Goal: Find specific page/section: Find specific page/section

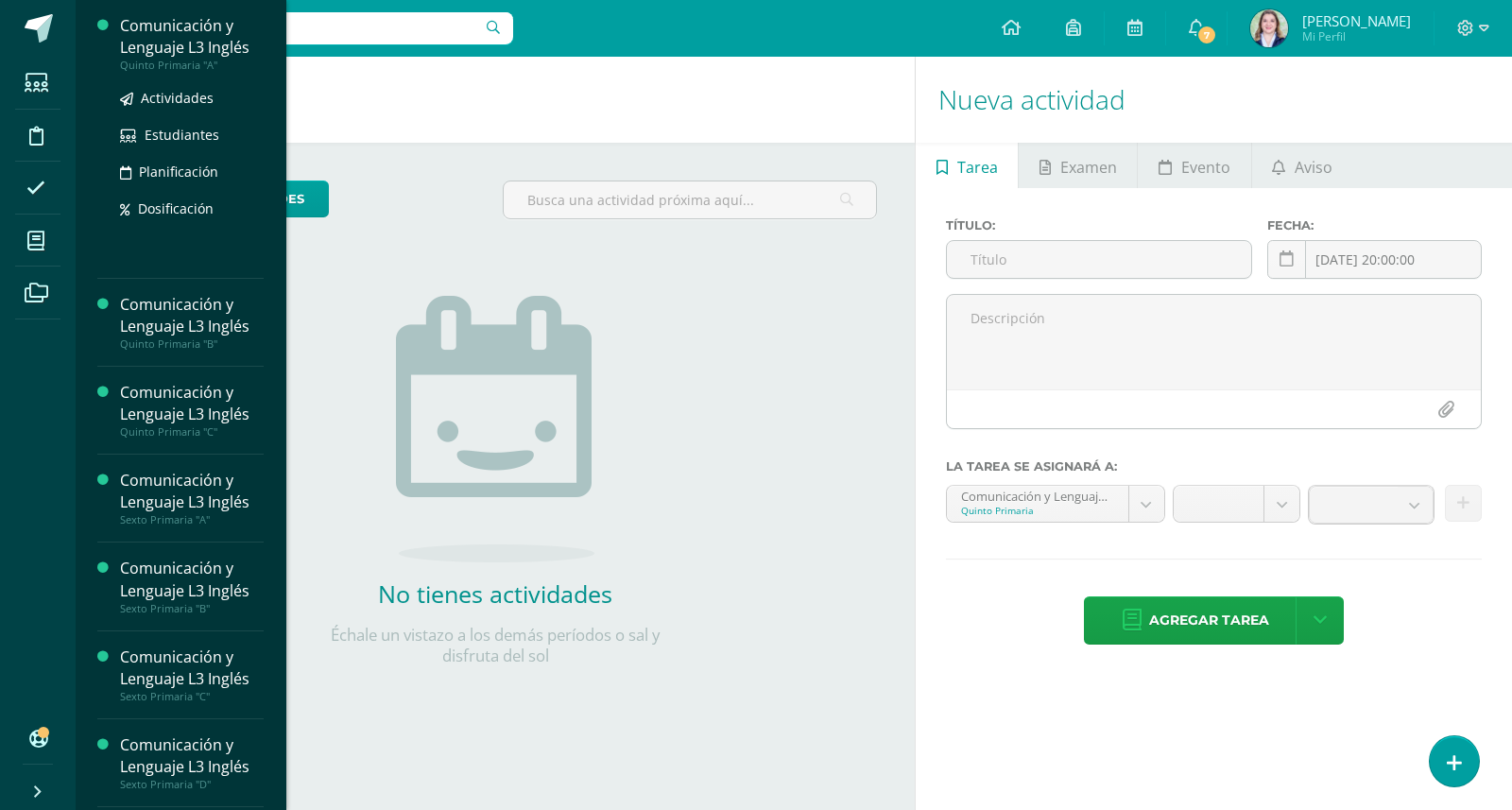
click at [153, 51] on div "Comunicación y Lenguaje L3 Inglés" at bounding box center [192, 37] width 144 height 44
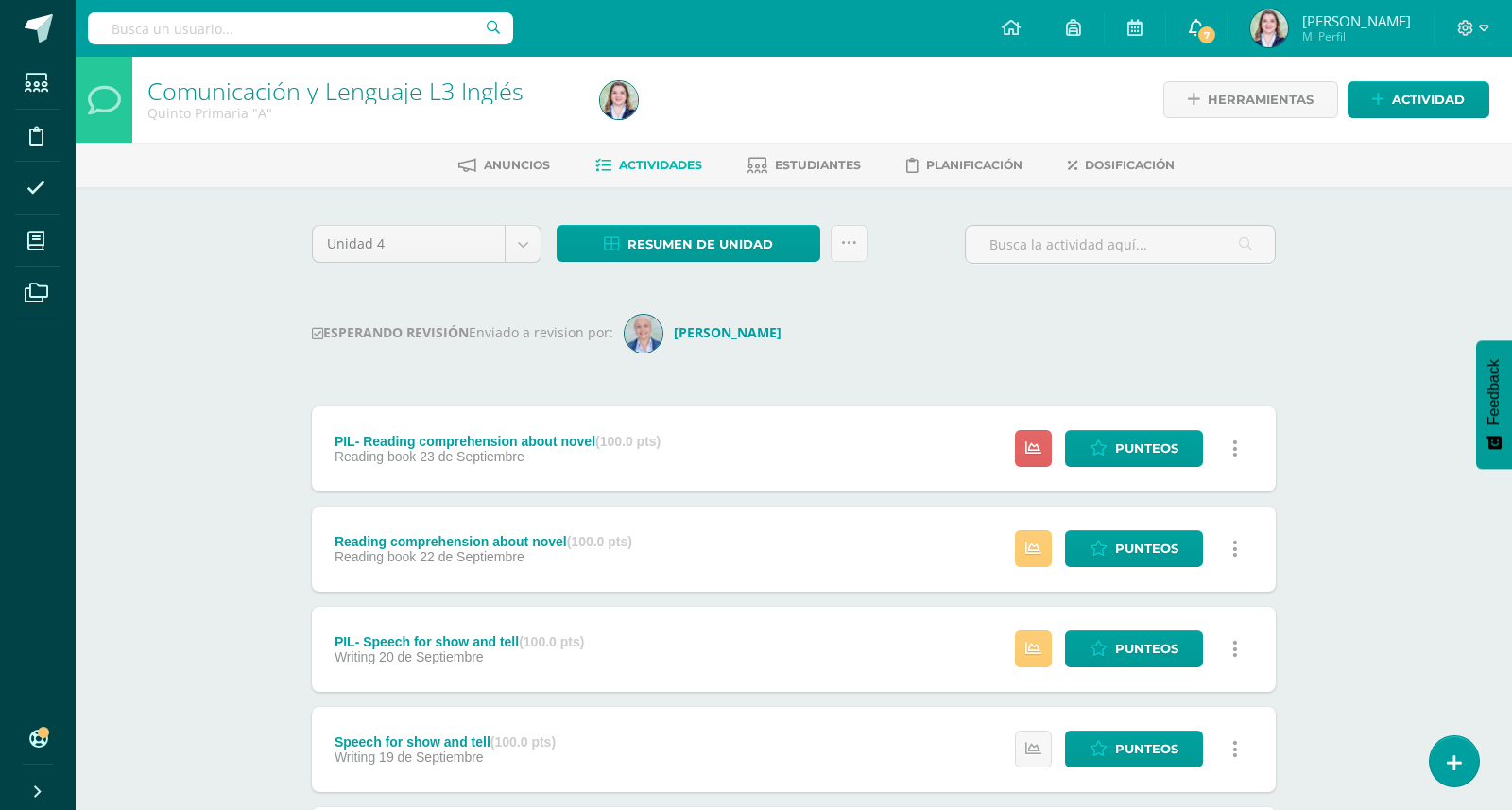
click at [1197, 30] on link "7" at bounding box center [1197, 28] width 61 height 57
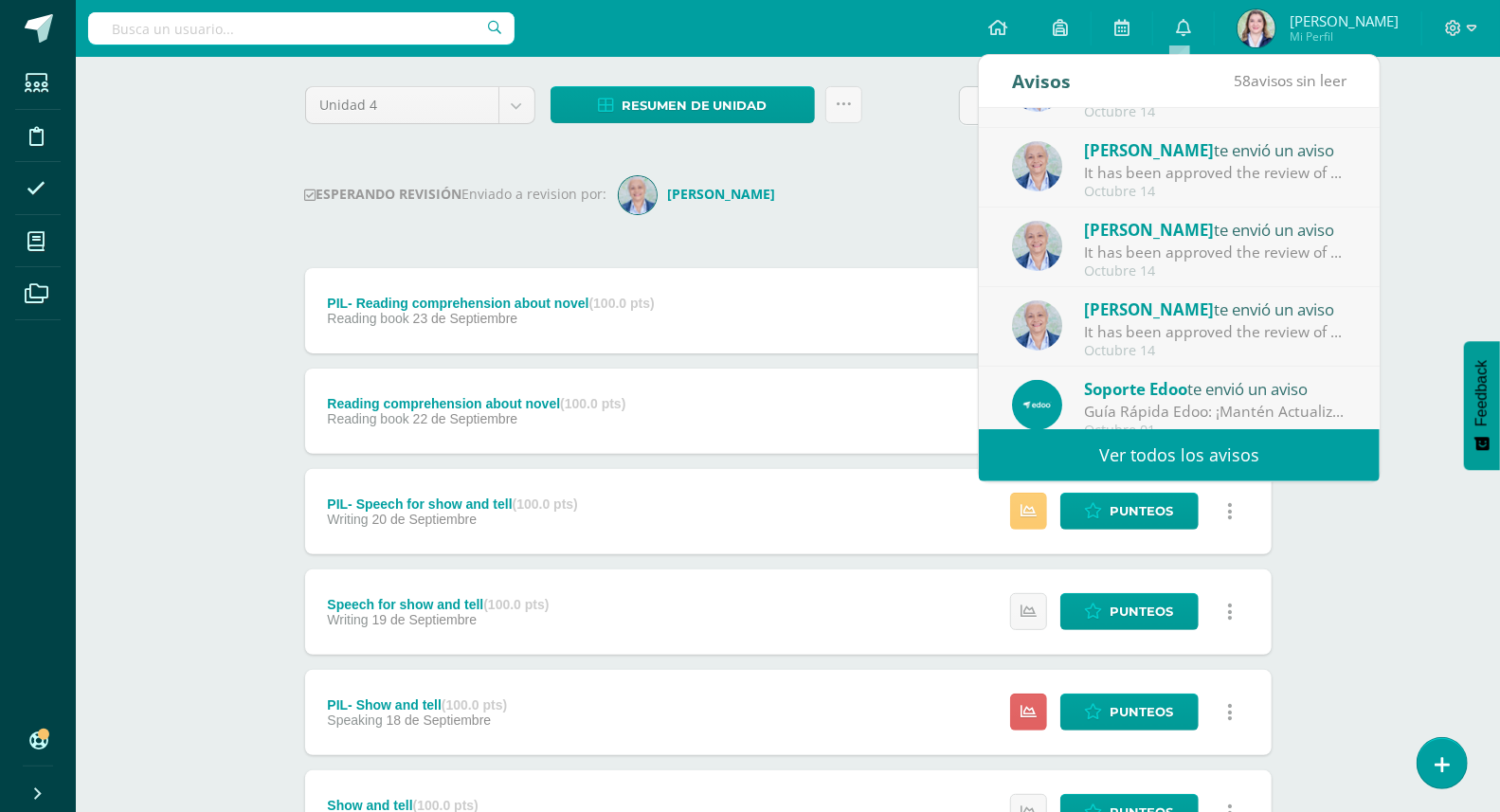
scroll to position [282, 0]
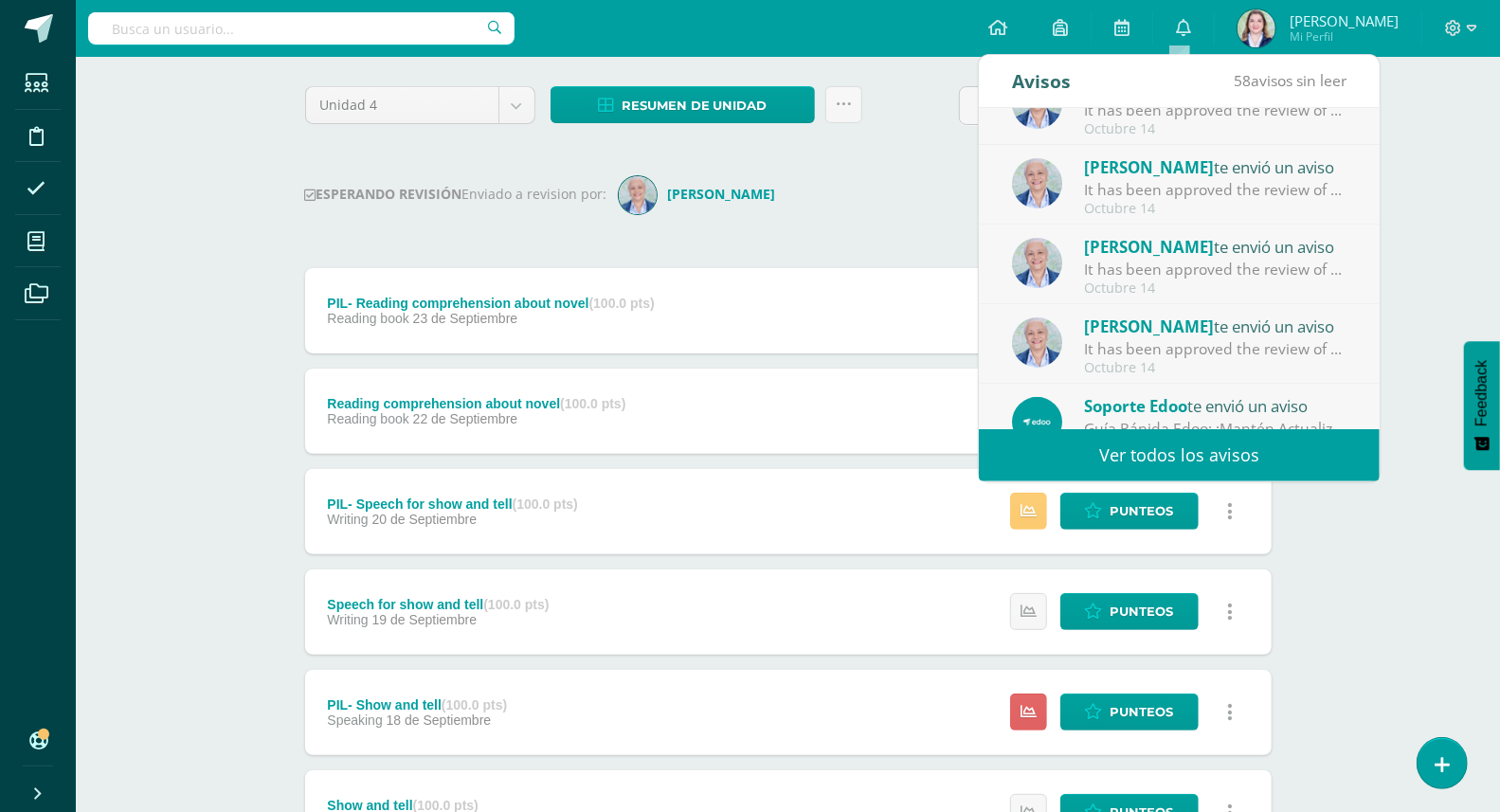
click at [1214, 332] on span "[PERSON_NAME]" at bounding box center [1149, 326] width 130 height 22
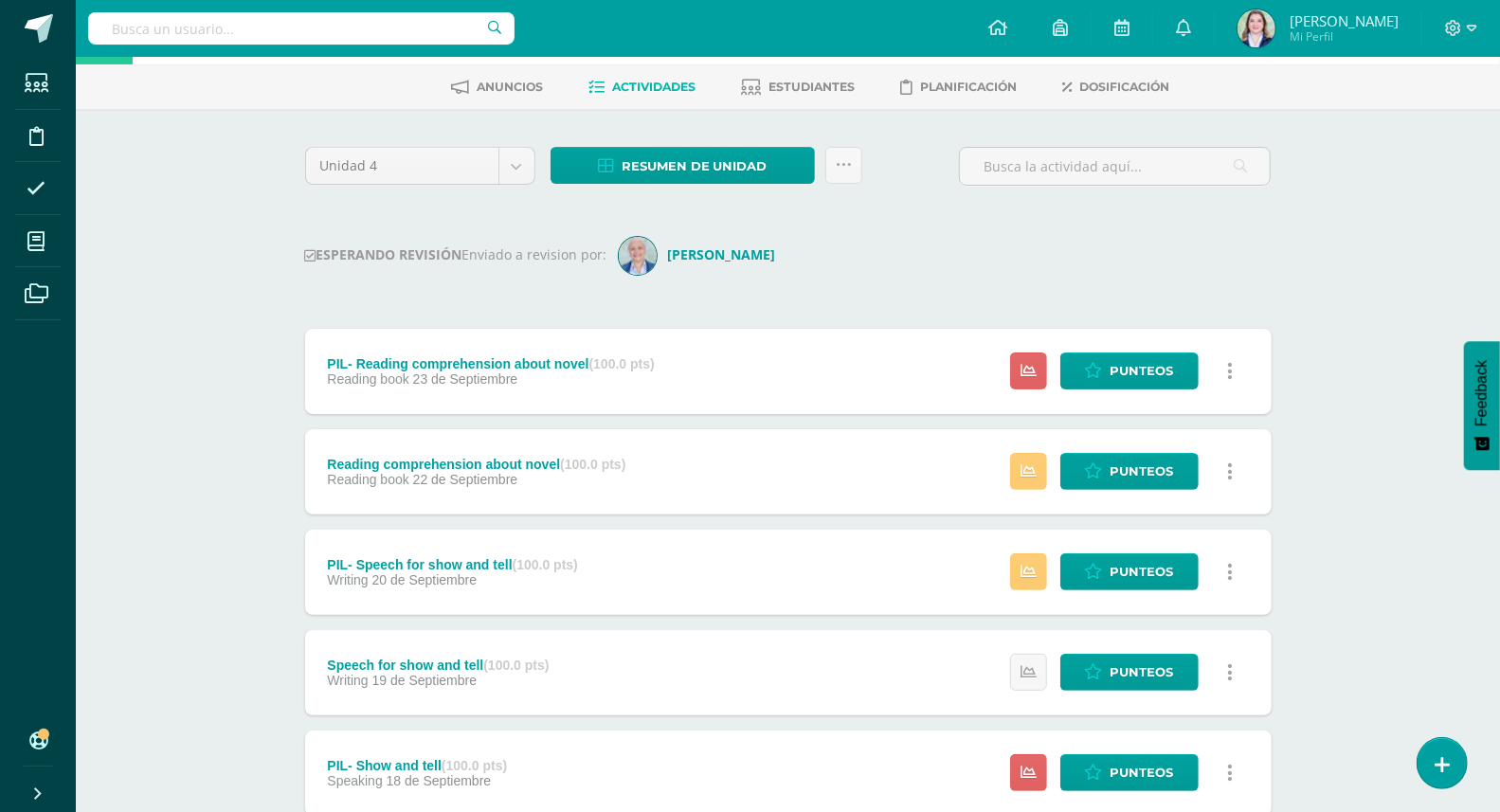
scroll to position [0, 0]
